Goal: Task Accomplishment & Management: Complete application form

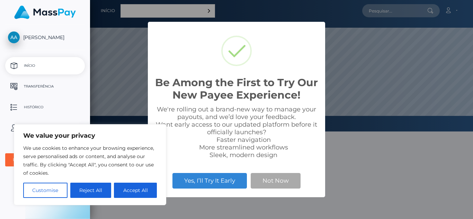
scroll to position [131, 383]
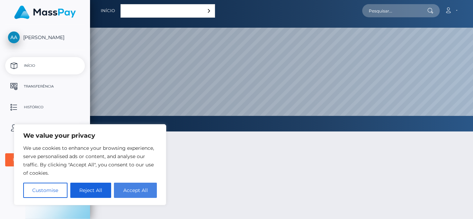
click at [133, 194] on button "Accept All" at bounding box center [135, 190] width 43 height 15
checkbox input "true"
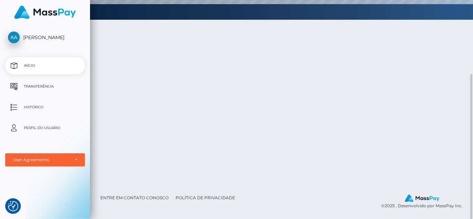
scroll to position [0, 0]
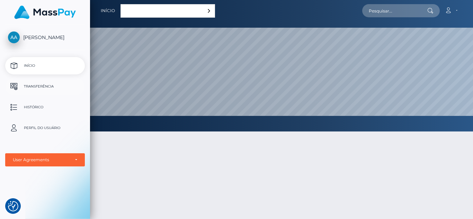
click at [24, 89] on p "Transferência" at bounding box center [45, 86] width 74 height 10
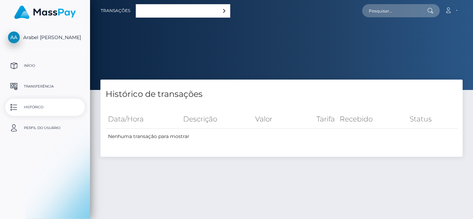
select select
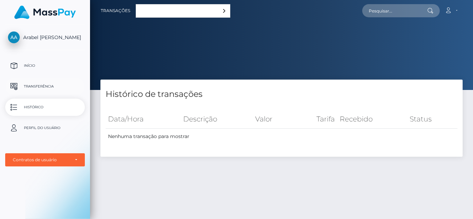
click at [29, 86] on p "Transferência" at bounding box center [45, 86] width 74 height 10
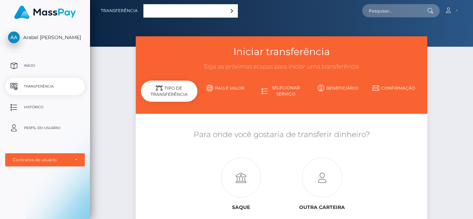
drag, startPoint x: 0, startPoint y: 0, endPoint x: 115, endPoint y: 91, distance: 146.8
click at [115, 91] on div "Iniciar transferência Siga as próximas etapas para iniciar uma transferência Ti…" at bounding box center [281, 149] width 383 height 226
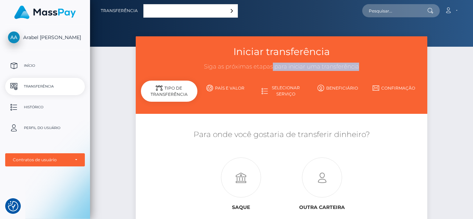
drag, startPoint x: 280, startPoint y: 65, endPoint x: 362, endPoint y: 70, distance: 82.5
click at [362, 70] on h3 "Siga as próximas etapas para iniciar uma transferência" at bounding box center [281, 67] width 281 height 8
click at [419, 125] on div "Para onde você gostaria de transferir dinheiro? Saque" at bounding box center [281, 180] width 281 height 123
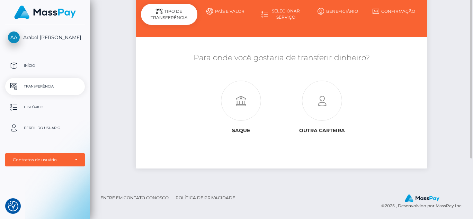
scroll to position [42, 0]
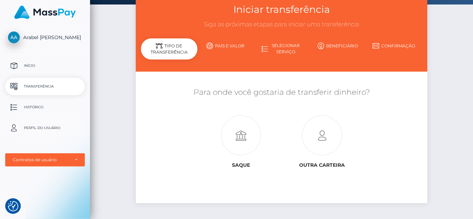
click at [37, 132] on p "Perfil do usuário" at bounding box center [45, 128] width 74 height 10
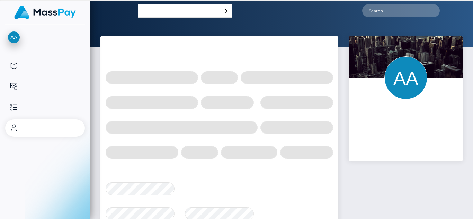
select select
